Goal: Transaction & Acquisition: Purchase product/service

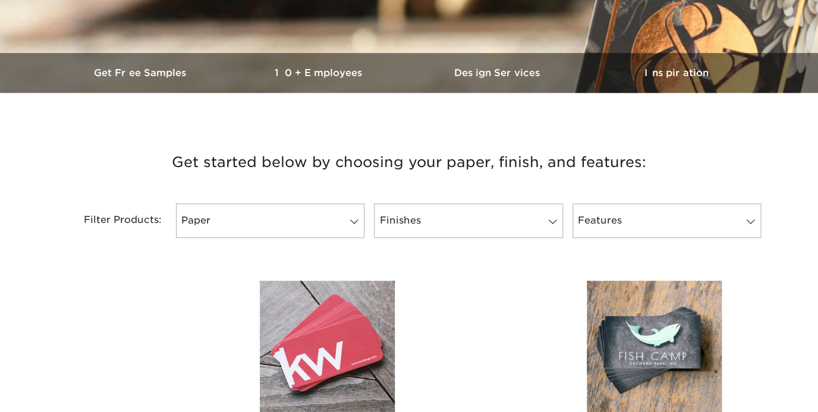
scroll to position [321, 0]
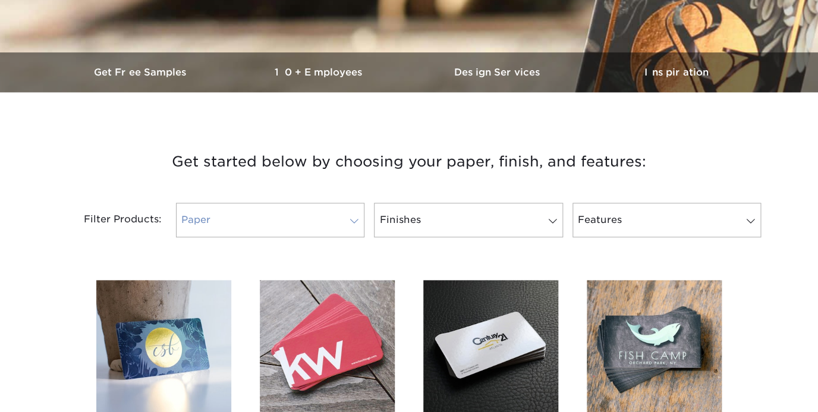
click at [354, 220] on span at bounding box center [354, 221] width 17 height 10
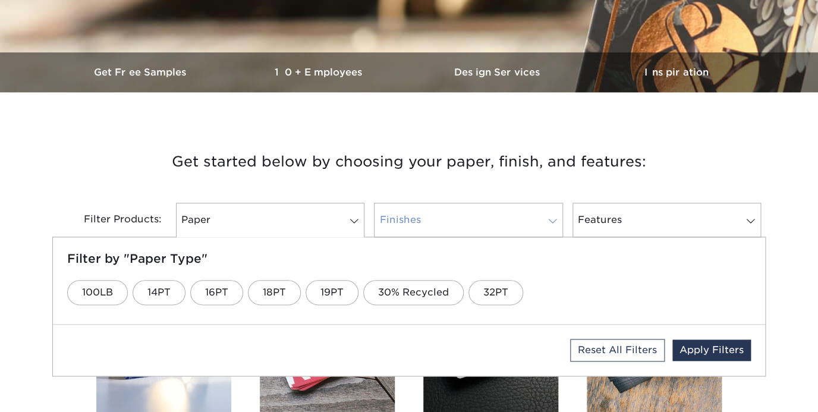
click at [552, 219] on span at bounding box center [553, 221] width 17 height 10
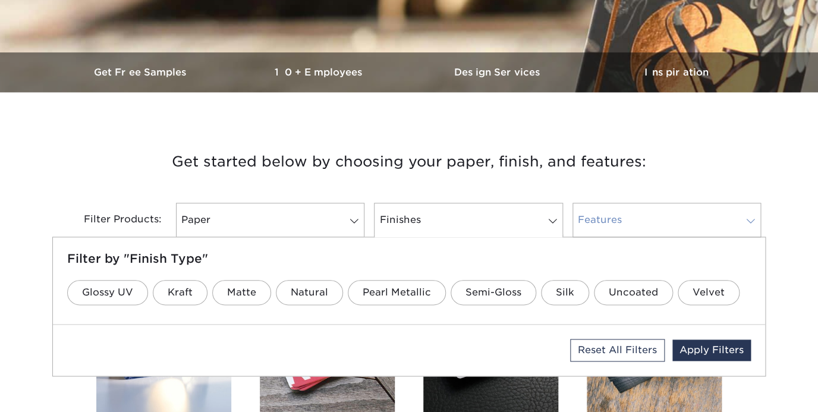
click at [652, 214] on link "Features" at bounding box center [667, 220] width 188 height 34
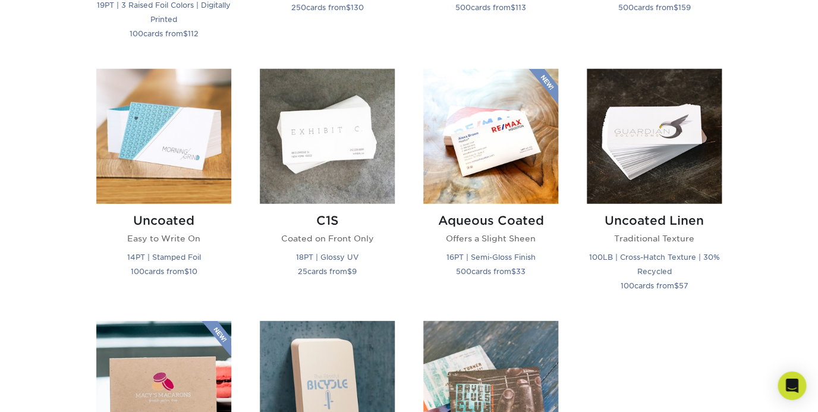
scroll to position [1027, 0]
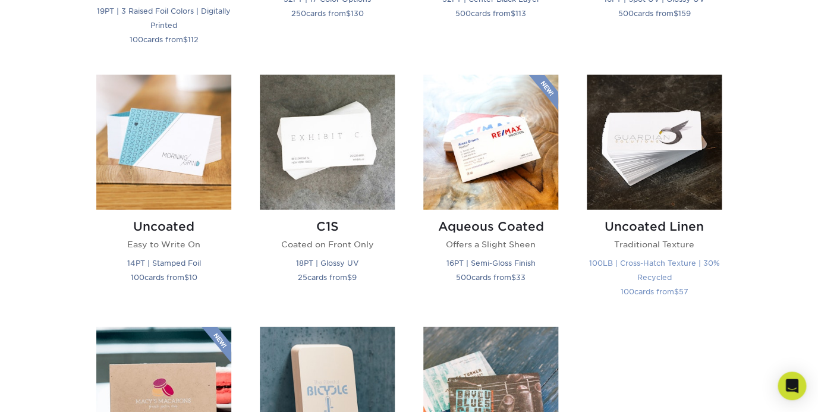
click at [645, 225] on h2 "Uncoated Linen" at bounding box center [654, 226] width 135 height 14
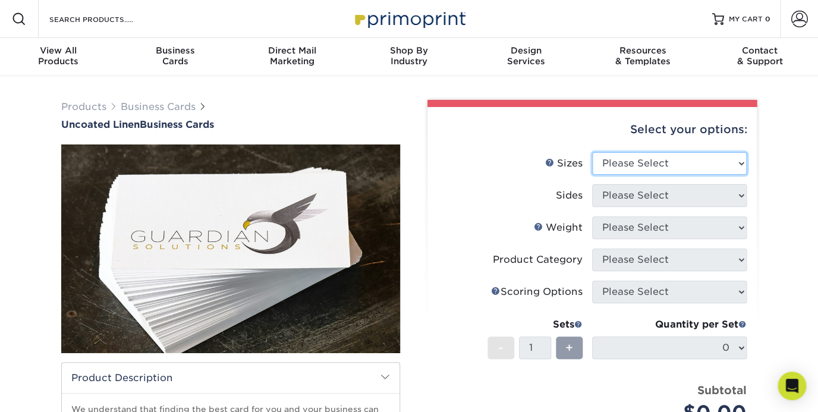
select select "2.00x3.50"
click option "2" x 3.5" - Standard" at bounding box center [0, 0] width 0 height 0
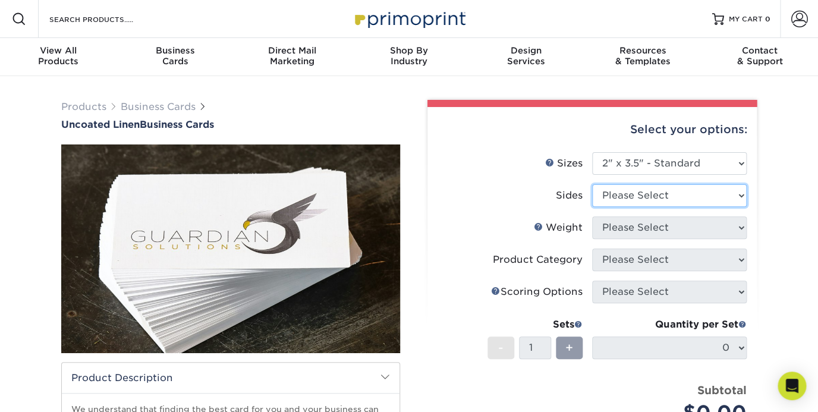
click at [592, 184] on select "Please Select Print Both Sides Print Front Only" at bounding box center [669, 195] width 155 height 23
select select "13abbda7-1d64-4f25-8bb2-c179b224825d"
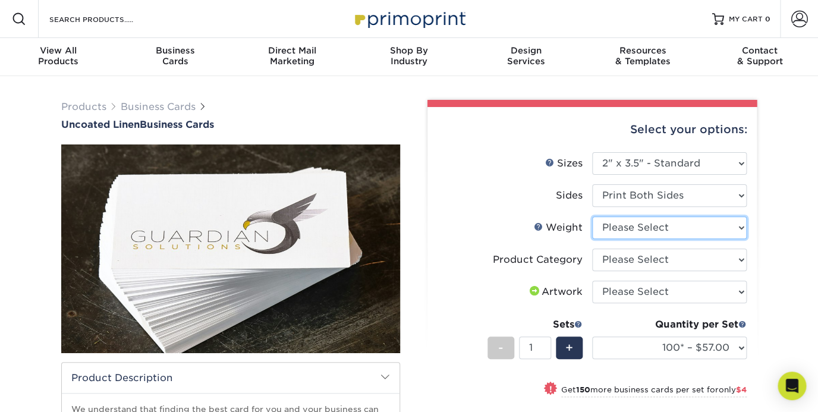
click at [592, 216] on select "Please Select 100LB" at bounding box center [669, 227] width 155 height 23
select select "100LB"
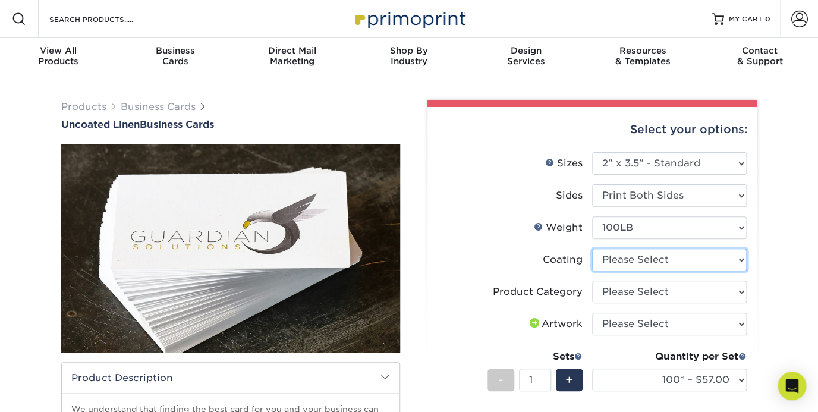
click at [592, 249] on select at bounding box center [669, 260] width 155 height 23
select select "3e7618de-abca-4bda-9f97-8b9129e913d8"
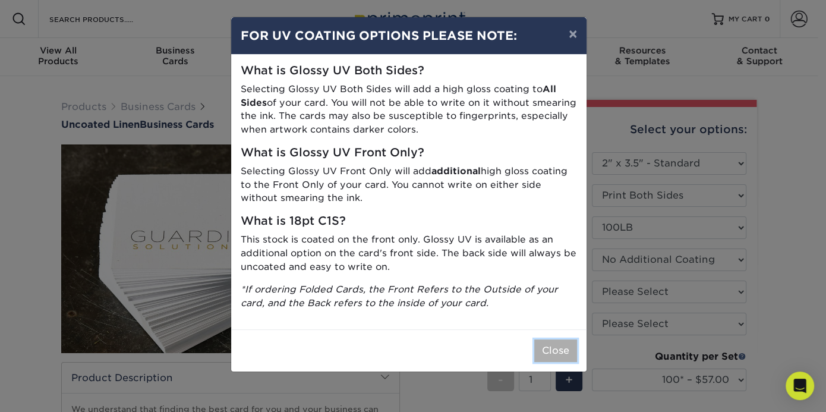
click at [557, 347] on button "Close" at bounding box center [555, 350] width 43 height 23
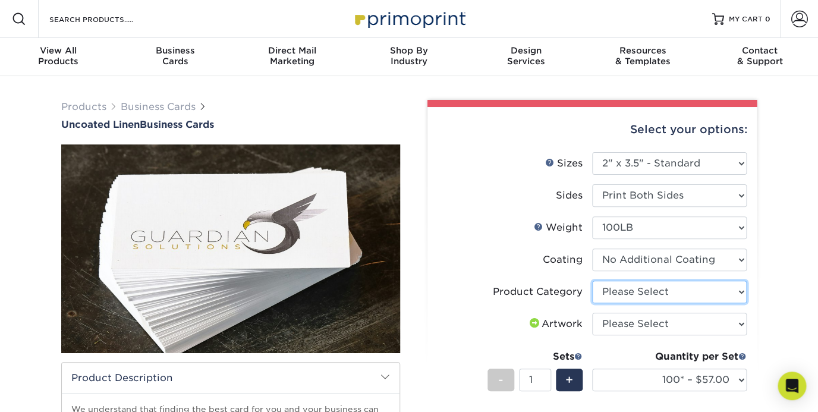
click at [592, 281] on select "Please Select Business Cards" at bounding box center [669, 292] width 155 height 23
select select "3b5148f1-0588-4f88-a218-97bcfdce65c1"
click option "Business Cards" at bounding box center [0, 0] width 0 height 0
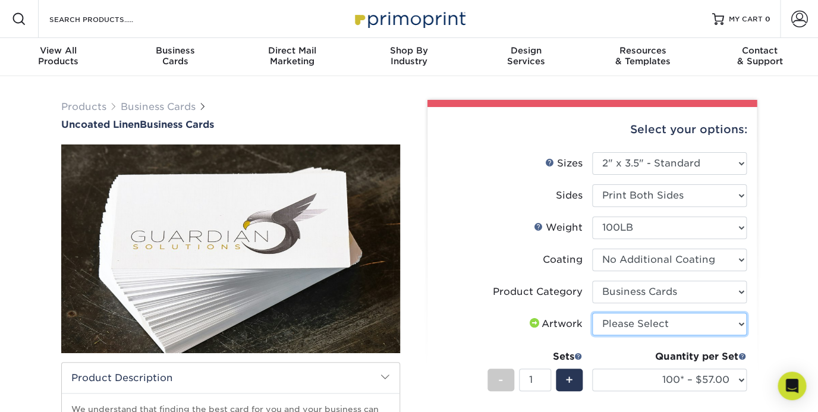
click at [592, 313] on select "Please Select I will upload files I need a design - $100" at bounding box center [669, 324] width 155 height 23
click at [386, 379] on span at bounding box center [385, 377] width 10 height 10
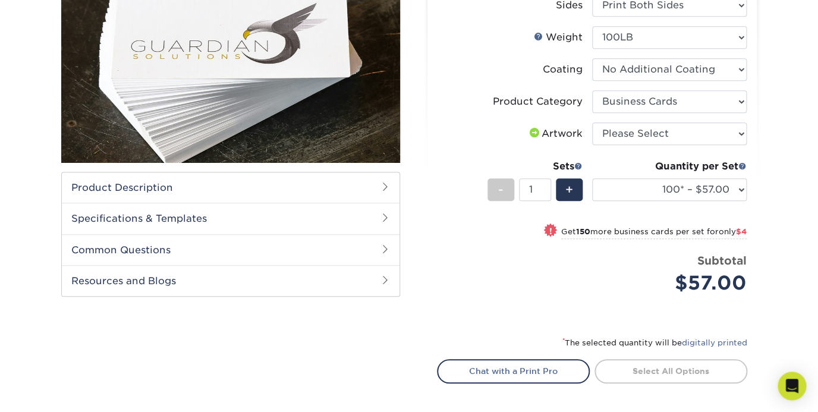
scroll to position [193, 0]
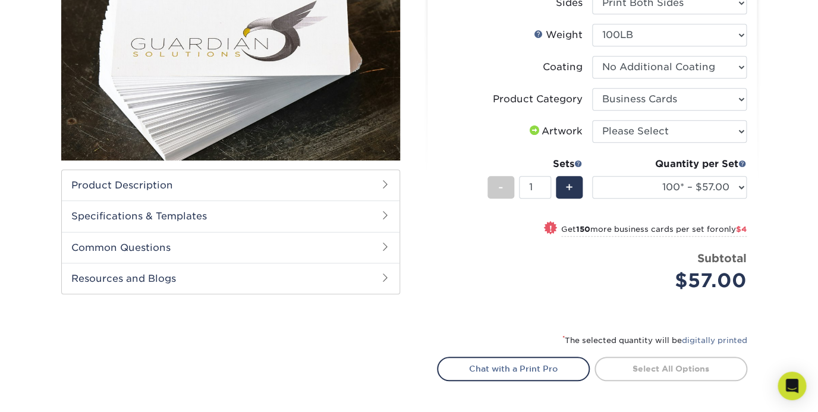
click at [225, 255] on h2 "Common Questions" at bounding box center [231, 247] width 338 height 31
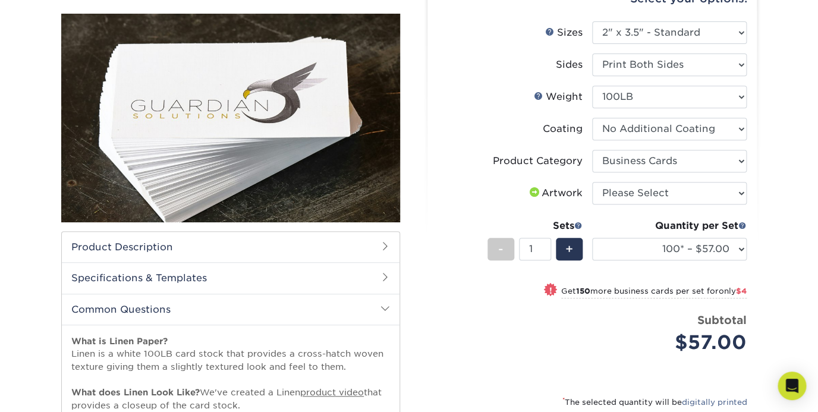
scroll to position [128, 0]
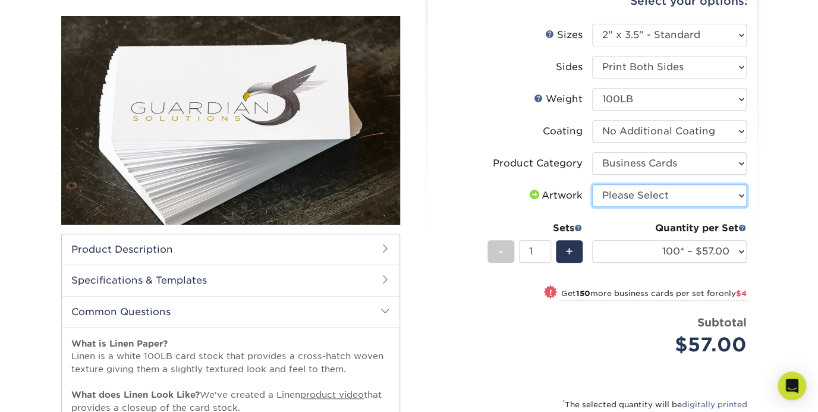
click at [592, 184] on select "Please Select I will upload files I need a design - $100" at bounding box center [669, 195] width 155 height 23
